Goal: Task Accomplishment & Management: Use online tool/utility

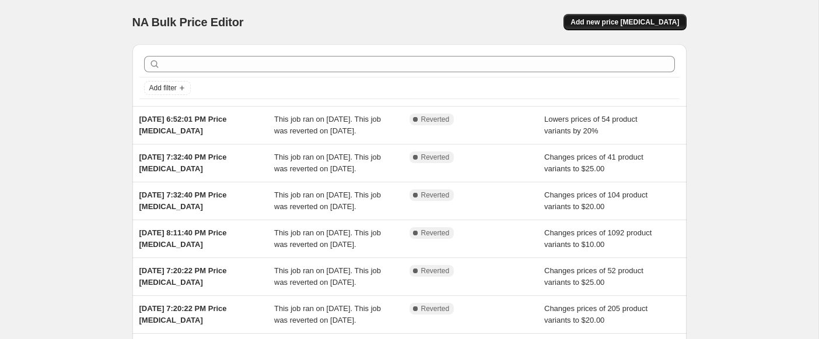
click at [675, 17] on span "Add new price change job" at bounding box center [624, 21] width 108 height 9
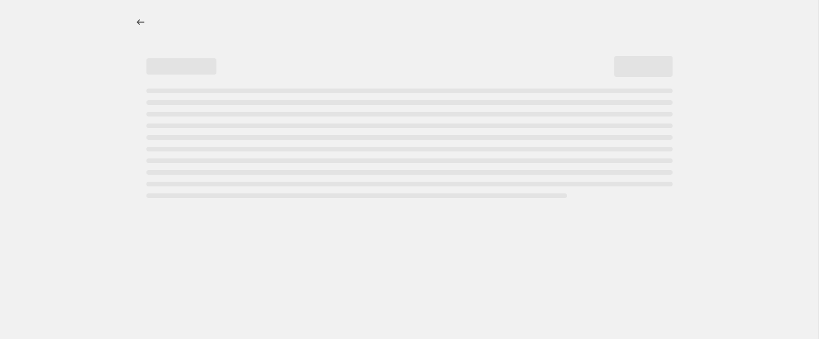
select select "percentage"
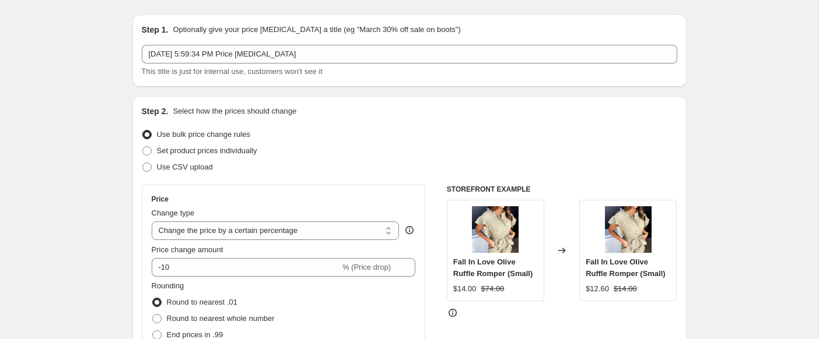
scroll to position [60, 0]
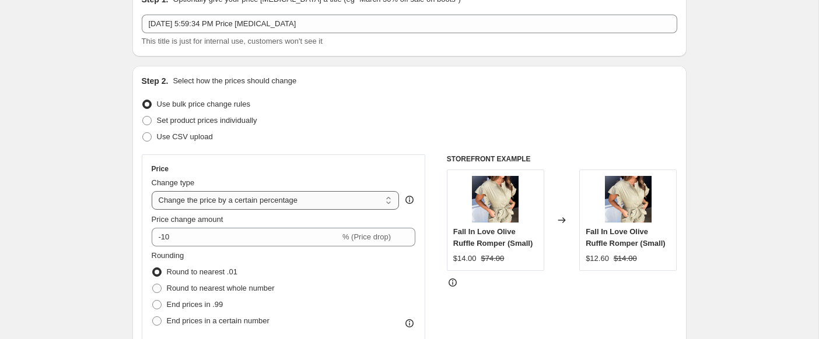
click at [170, 201] on select "Change the price to a certain amount Change the price by a certain amount Chang…" at bounding box center [276, 200] width 248 height 19
click at [152, 191] on select "Change the price to a certain amount Change the price by a certain amount Chang…" at bounding box center [276, 200] width 248 height 19
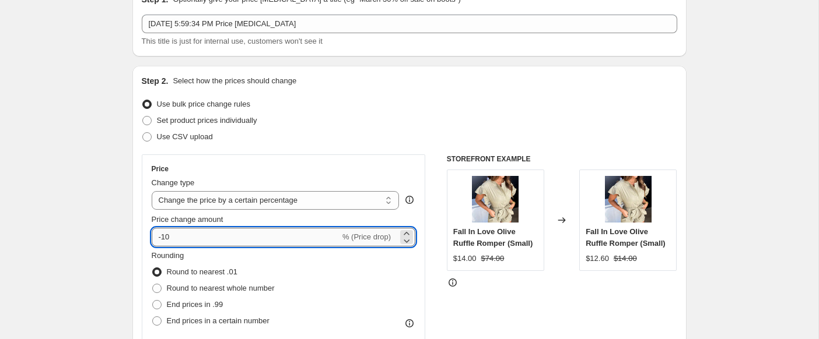
click at [166, 238] on input "-10" at bounding box center [246, 237] width 188 height 19
type input "-60"
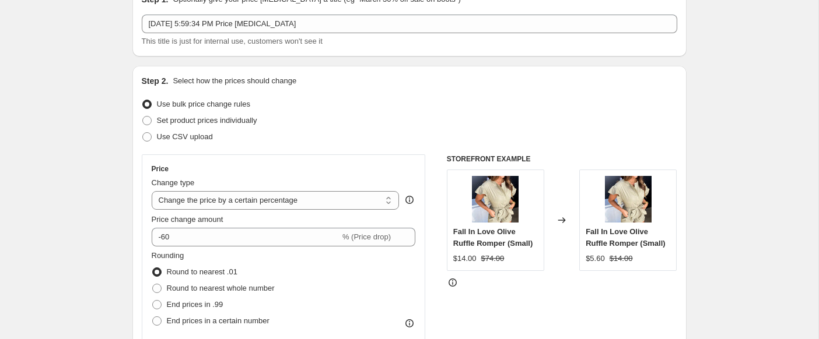
click at [224, 250] on fieldset "Rounding Round to nearest .01 Round to nearest whole number End prices in .99 E…" at bounding box center [213, 289] width 123 height 79
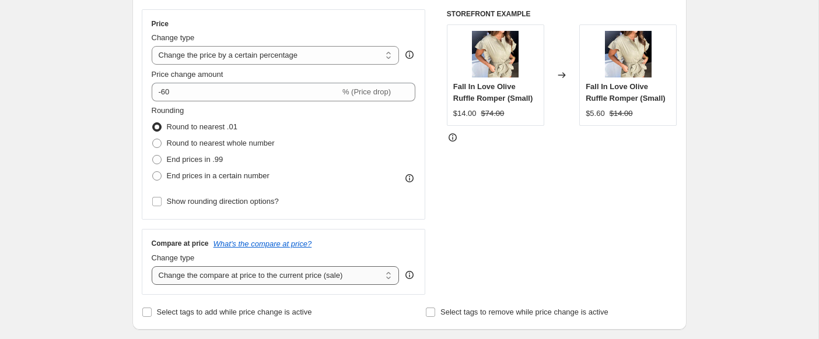
scroll to position [226, 0]
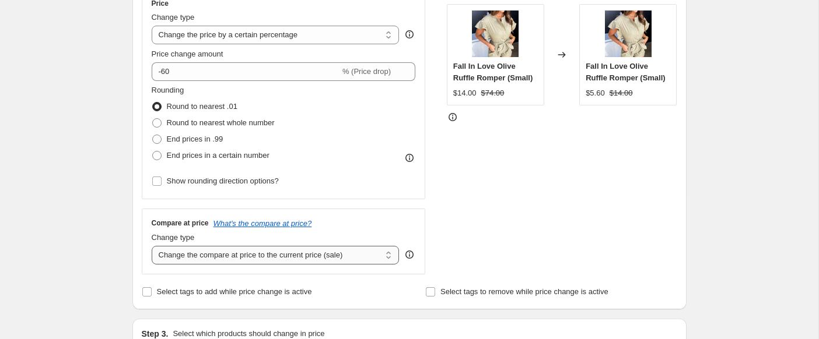
click at [173, 252] on select "Change the compare at price to the current price (sale) Change the compare at p…" at bounding box center [276, 255] width 248 height 19
select select "no_change"
click at [152, 246] on select "Change the compare at price to the current price (sale) Change the compare at p…" at bounding box center [276, 255] width 248 height 19
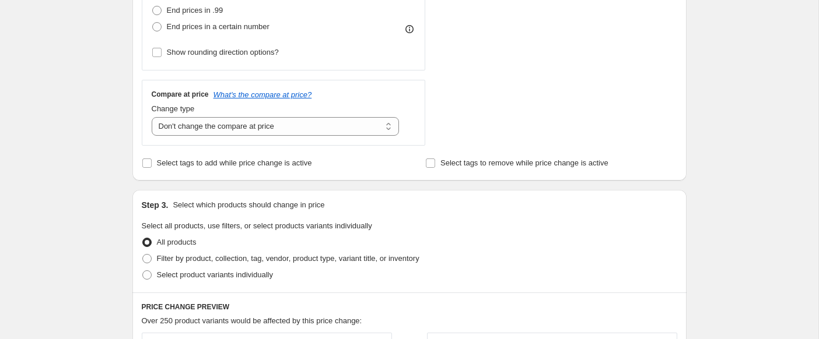
scroll to position [361, 0]
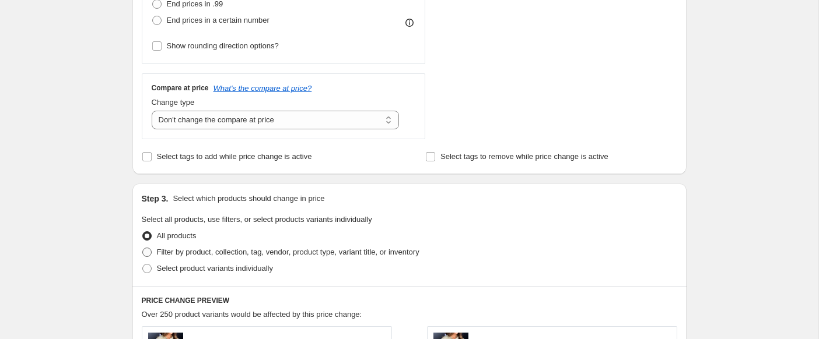
click at [151, 248] on span at bounding box center [146, 252] width 9 height 9
click at [143, 248] on input "Filter by product, collection, tag, vendor, product type, variant title, or inv…" at bounding box center [142, 248] width 1 height 1
radio input "true"
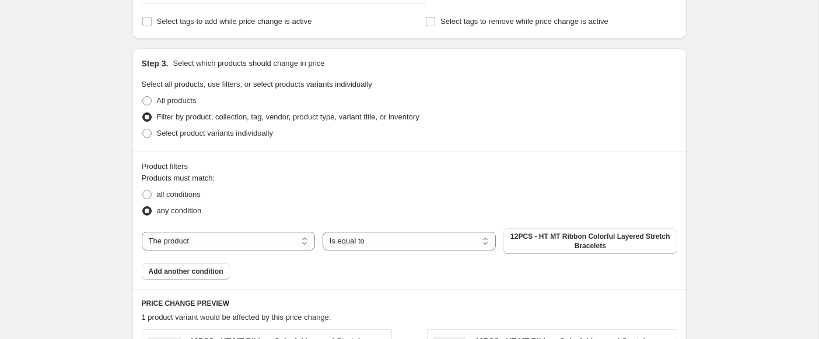
scroll to position [507, 0]
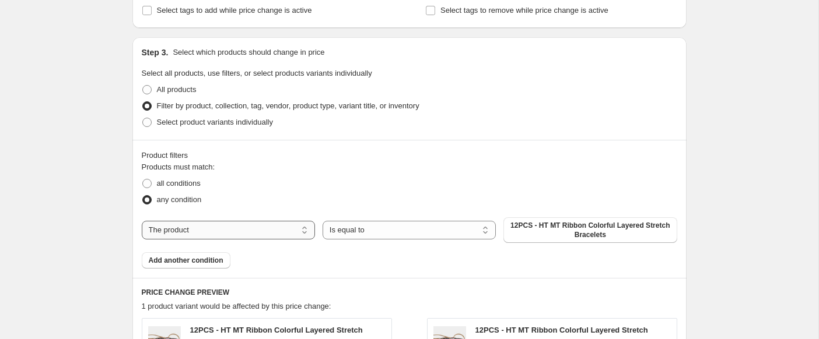
click at [212, 224] on select "The product The product's collection The product's tag The product's vendor The…" at bounding box center [228, 230] width 173 height 19
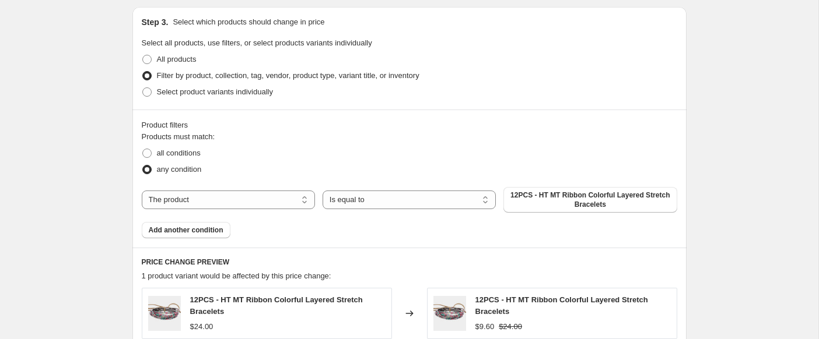
scroll to position [550, 0]
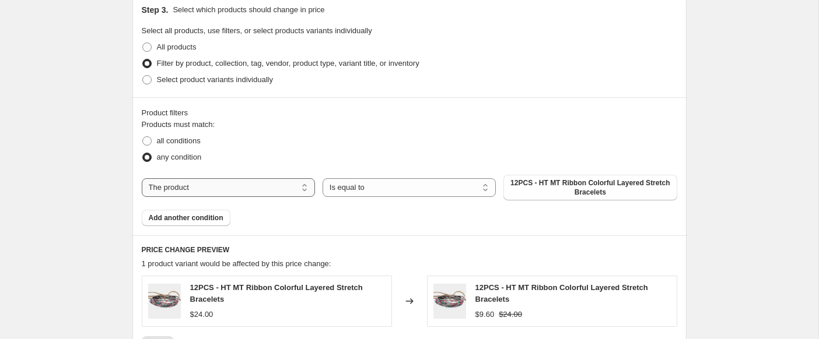
click at [255, 185] on select "The product The product's collection The product's tag The product's vendor The…" at bounding box center [228, 187] width 173 height 19
select select "collection"
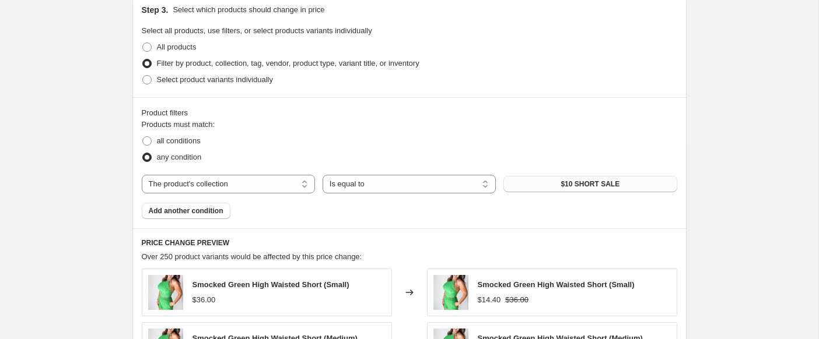
click at [533, 187] on button "$10 SHORT SALE" at bounding box center [589, 184] width 173 height 16
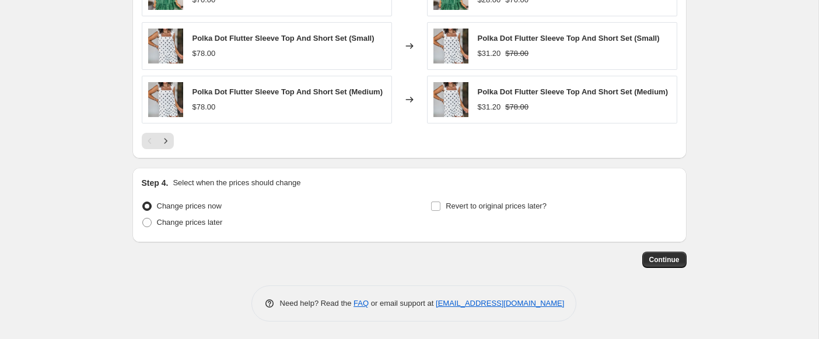
scroll to position [959, 0]
click at [652, 264] on span "Continue" at bounding box center [664, 259] width 30 height 9
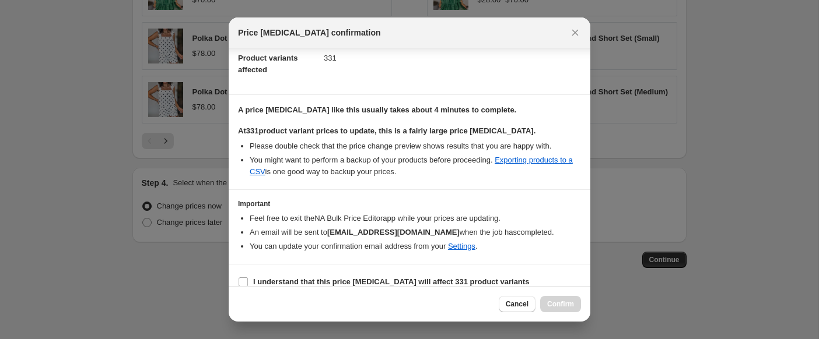
scroll to position [144, 0]
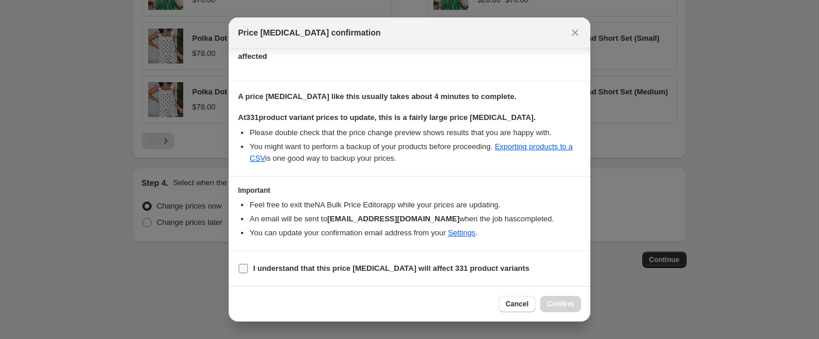
click at [244, 268] on input "I understand that this price change job will affect 331 product variants" at bounding box center [242, 268] width 9 height 9
checkbox input "true"
click at [554, 306] on span "Confirm" at bounding box center [560, 304] width 27 height 9
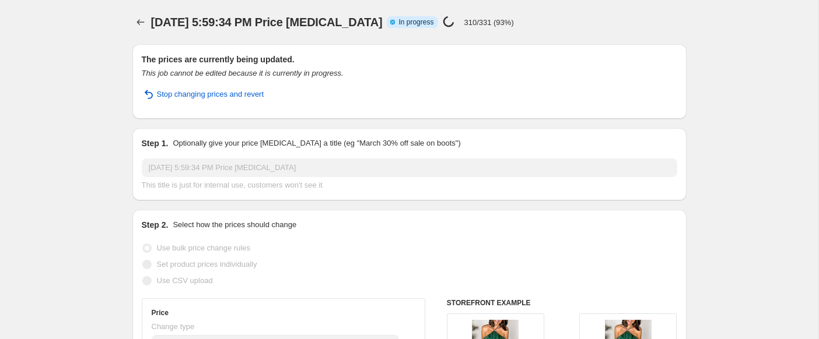
select select "percentage"
select select "no_change"
select select "collection"
